Goal: Complete application form

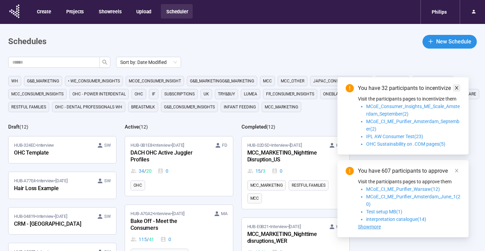
click at [457, 88] on icon "close" at bounding box center [456, 87] width 3 height 3
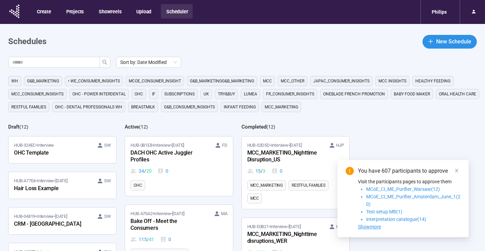
drag, startPoint x: 457, startPoint y: 171, endPoint x: 460, endPoint y: 160, distance: 10.8
click at [457, 171] on icon "close" at bounding box center [456, 170] width 5 height 5
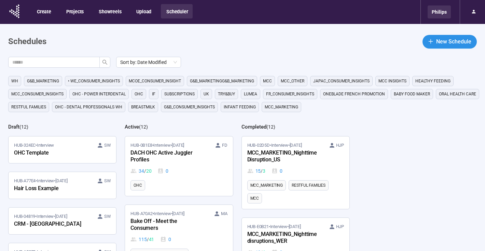
click at [441, 13] on div "Philips" at bounding box center [438, 11] width 23 height 13
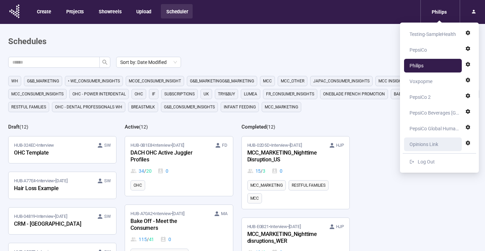
click at [429, 145] on div "Opinions Link" at bounding box center [423, 144] width 29 height 14
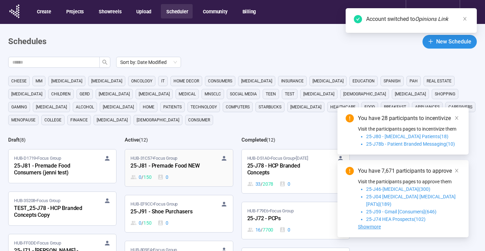
click at [187, 176] on div "0 / 150 0" at bounding box center [178, 177] width 97 height 8
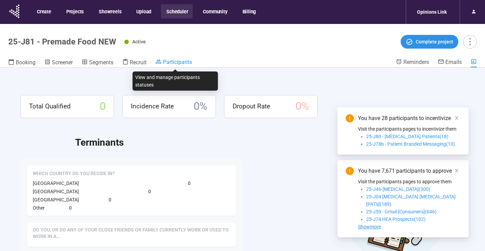
click at [169, 62] on span "Participants" at bounding box center [177, 62] width 29 height 6
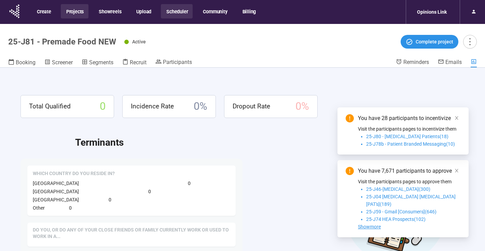
click at [76, 11] on button "Projects" at bounding box center [75, 11] width 28 height 14
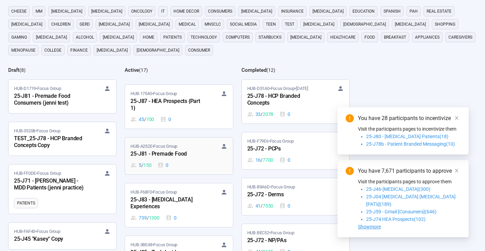
scroll to position [182, 0]
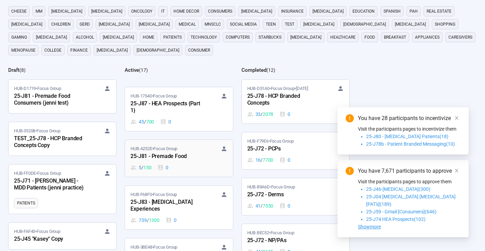
click at [202, 160] on div "25-J81 - Premade Food" at bounding box center [167, 156] width 75 height 9
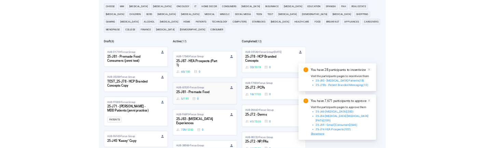
scroll to position [24, 0]
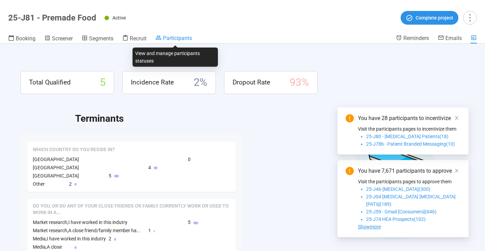
click at [179, 37] on span "Participants" at bounding box center [177, 38] width 29 height 6
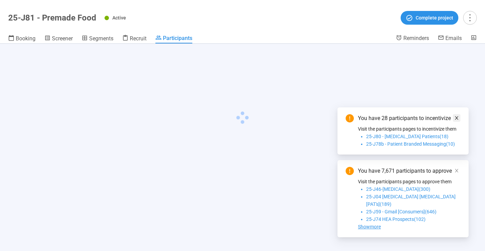
click at [456, 120] on icon "close" at bounding box center [456, 117] width 5 height 5
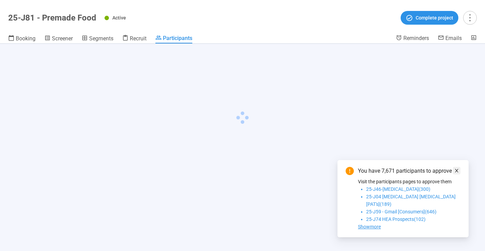
drag, startPoint x: 458, startPoint y: 175, endPoint x: 446, endPoint y: 169, distance: 14.0
click at [458, 173] on icon "close" at bounding box center [456, 170] width 5 height 5
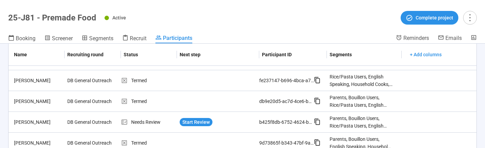
scroll to position [79, 0]
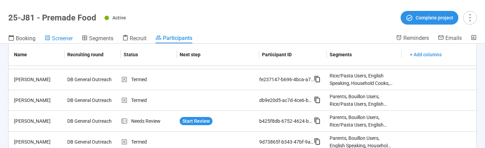
click at [65, 38] on span "Screener" at bounding box center [62, 38] width 21 height 6
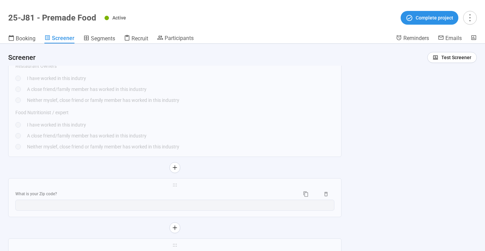
scroll to position [1989, 0]
click at [271, 127] on div "I have worked in this indutry" at bounding box center [180, 124] width 307 height 8
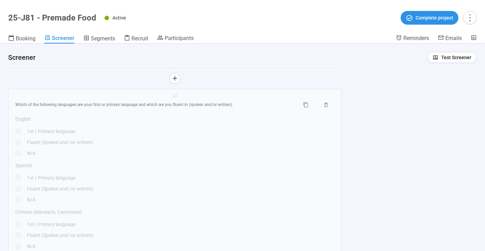
scroll to position [2689, 0]
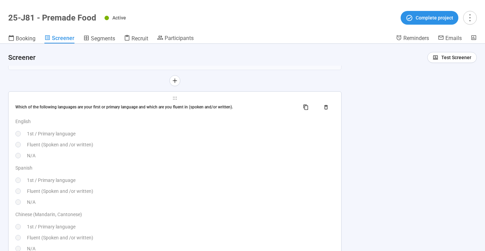
click at [257, 150] on div "English 1st / Primary language Fluent (Spoken and /or written) N/A" at bounding box center [174, 138] width 319 height 42
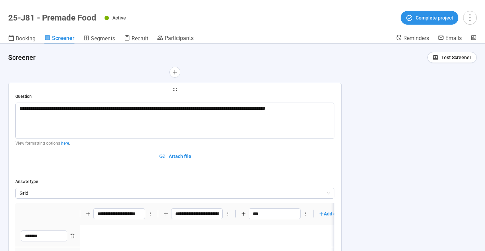
type textarea "**********"
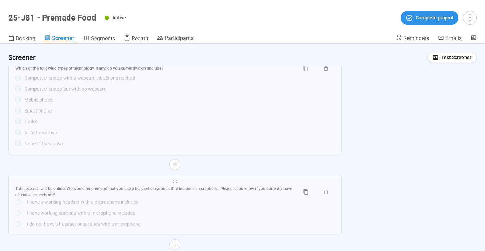
scroll to position [8410, 0]
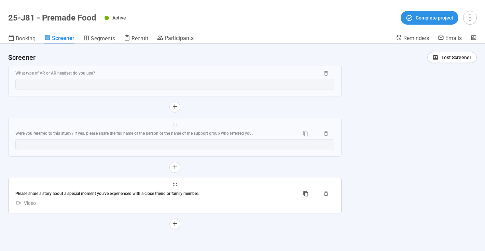
click at [239, 198] on div "Please share a story about a special moment you've experienced with a close fri…" at bounding box center [174, 193] width 319 height 11
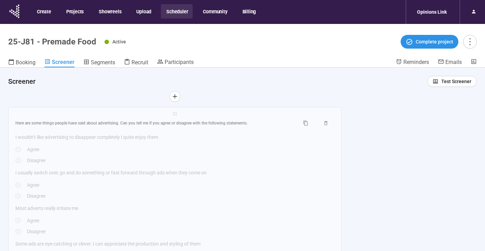
scroll to position [7449, 0]
